Goal: Information Seeking & Learning: Find specific fact

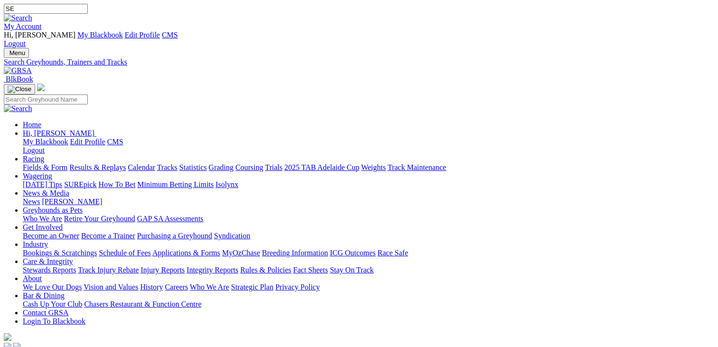
type input "S"
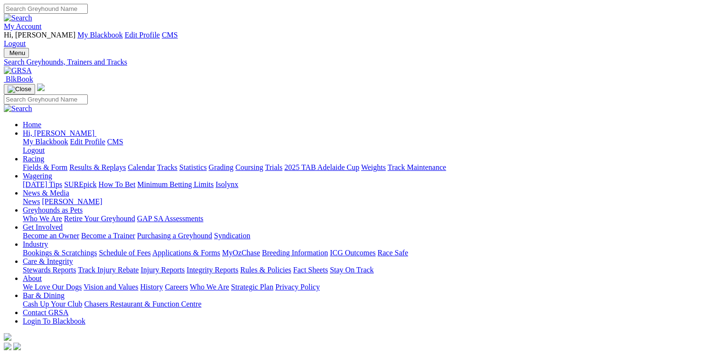
click at [69, 189] on link "News & Media" at bounding box center [46, 193] width 47 height 8
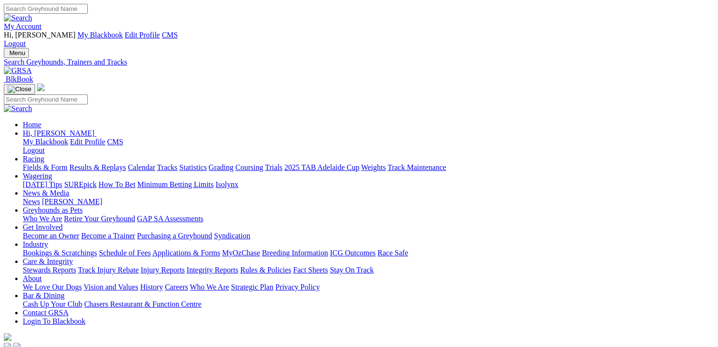
click at [69, 189] on link "News & Media" at bounding box center [46, 193] width 47 height 8
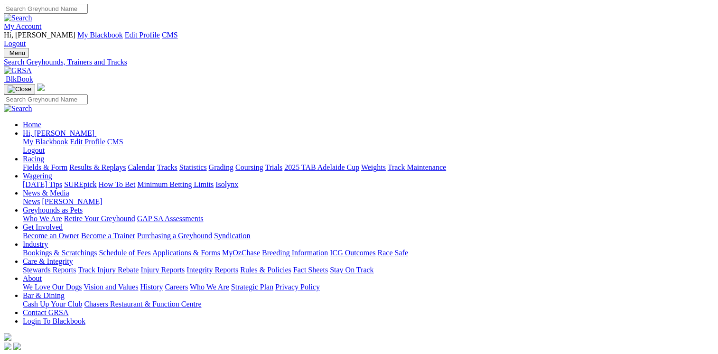
click at [40, 198] on link "News" at bounding box center [31, 202] width 17 height 8
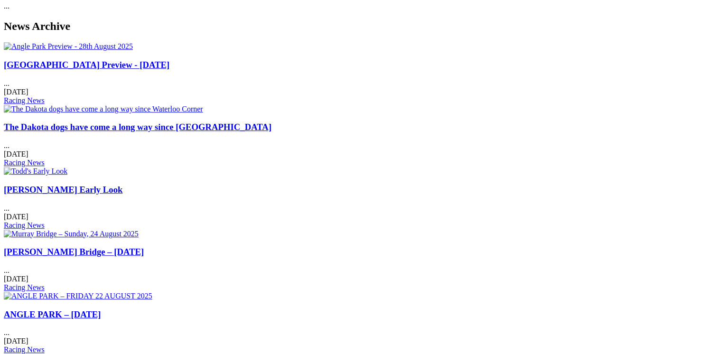
scroll to position [548, 0]
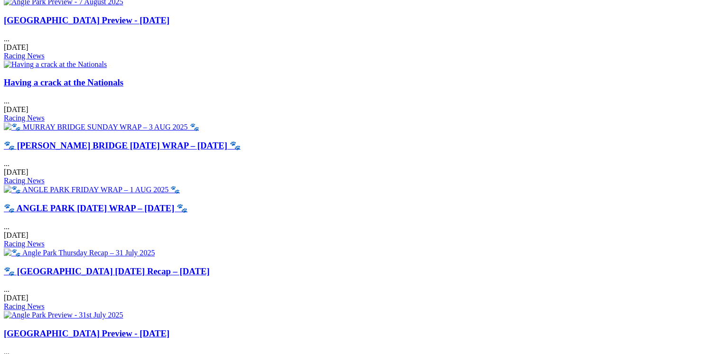
scroll to position [505, 0]
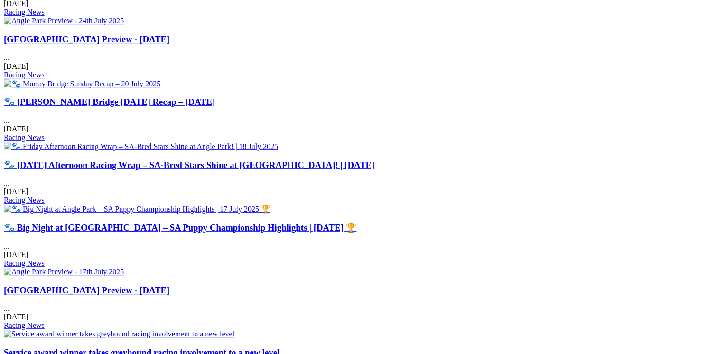
scroll to position [496, 0]
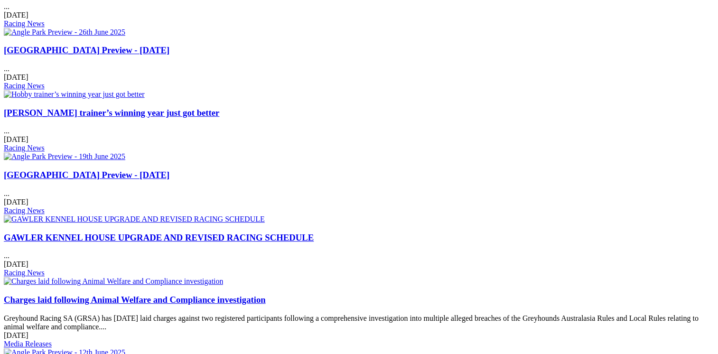
scroll to position [536, 0]
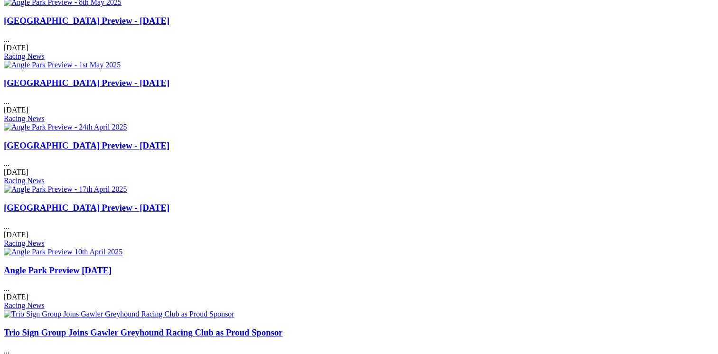
scroll to position [502, 0]
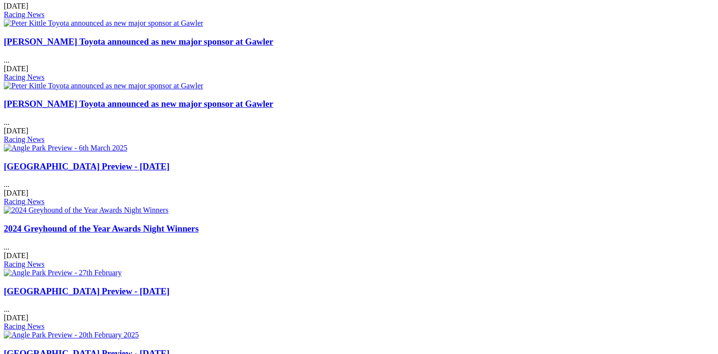
scroll to position [479, 0]
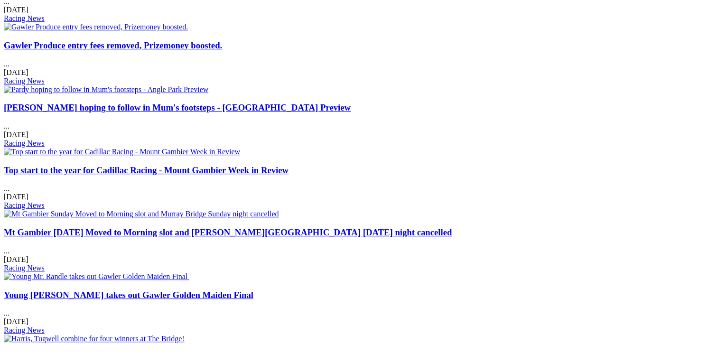
scroll to position [483, 0]
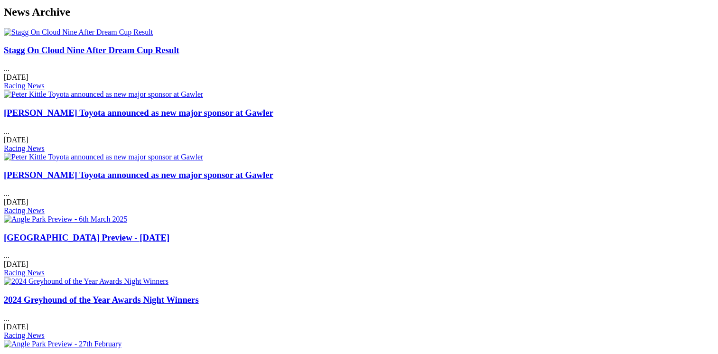
scroll to position [363, 0]
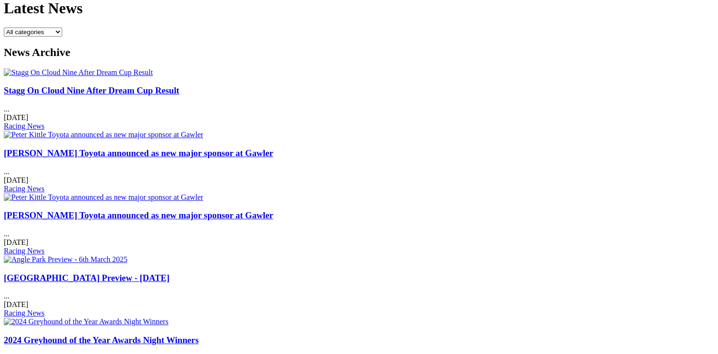
click at [88, 335] on div "2024 Greyhound of the Year Awards Night Winners ... [DATE] Racing News" at bounding box center [359, 357] width 711 height 45
click at [88, 335] on link "2024 Greyhound of the Year Awards Night Winners" at bounding box center [101, 340] width 195 height 10
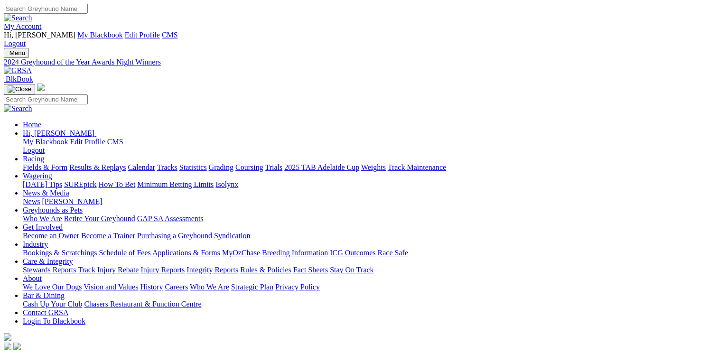
click at [32, 66] on img at bounding box center [18, 70] width 28 height 9
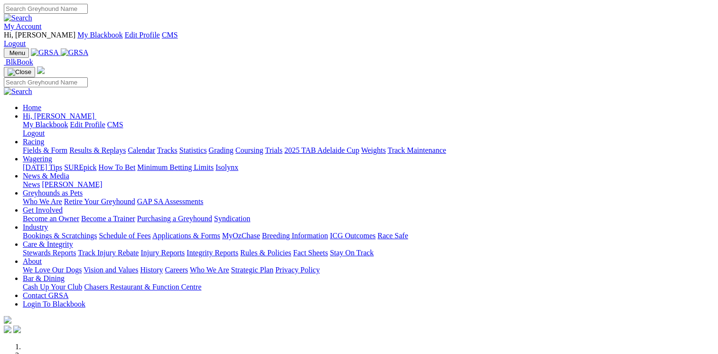
click at [88, 12] on input "Search" at bounding box center [46, 9] width 84 height 10
type input "AS SHE GOES"
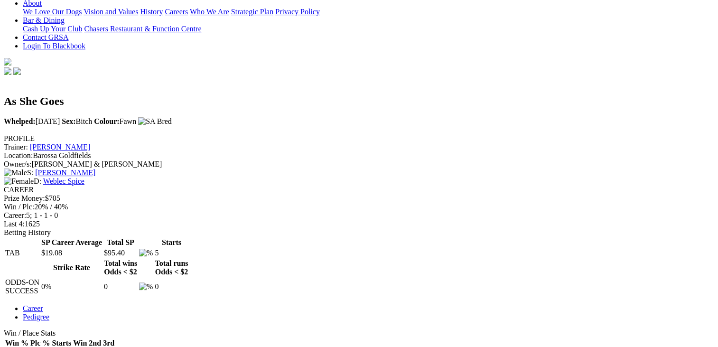
scroll to position [288, 0]
